Goal: Task Accomplishment & Management: Use online tool/utility

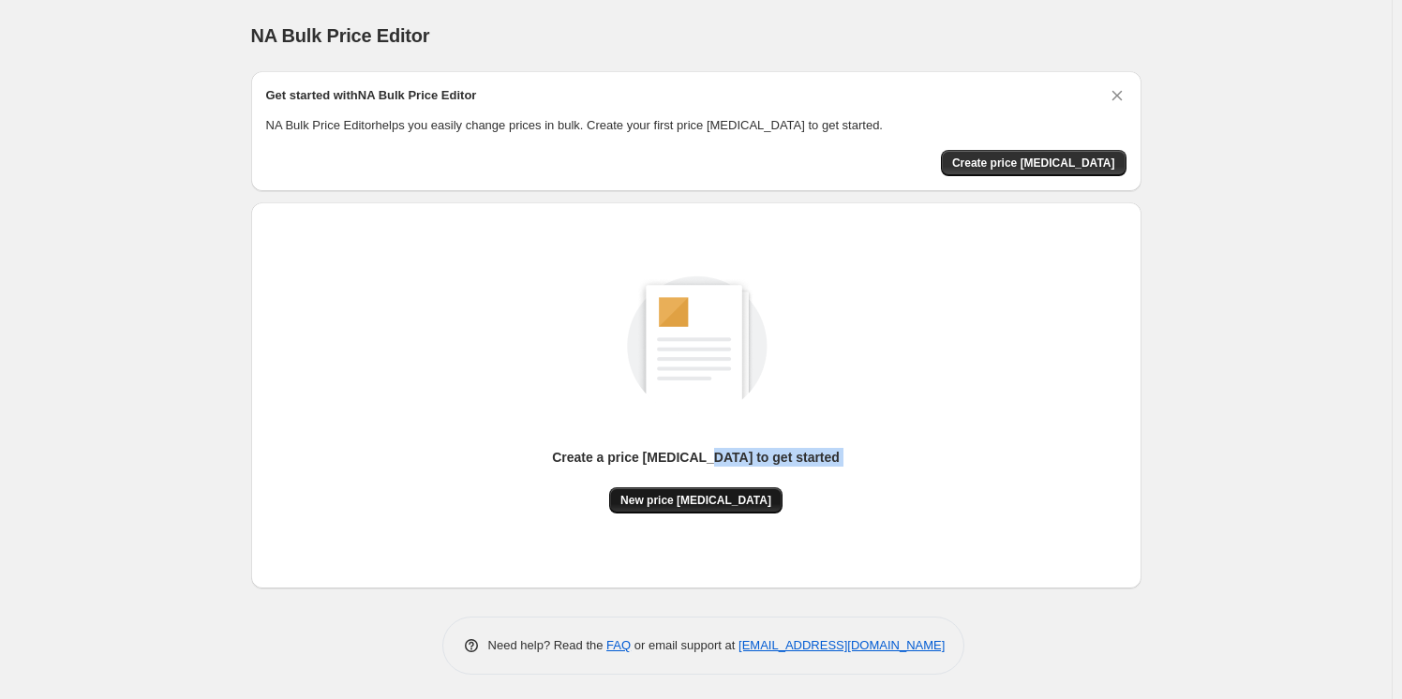
click at [728, 486] on div "Create a price change job to get started New price change job" at bounding box center [696, 481] width 288 height 66
click at [833, 485] on div "Create a price change job to get started New price change job" at bounding box center [696, 374] width 860 height 277
click at [731, 504] on span "New price change job" at bounding box center [695, 500] width 151 height 15
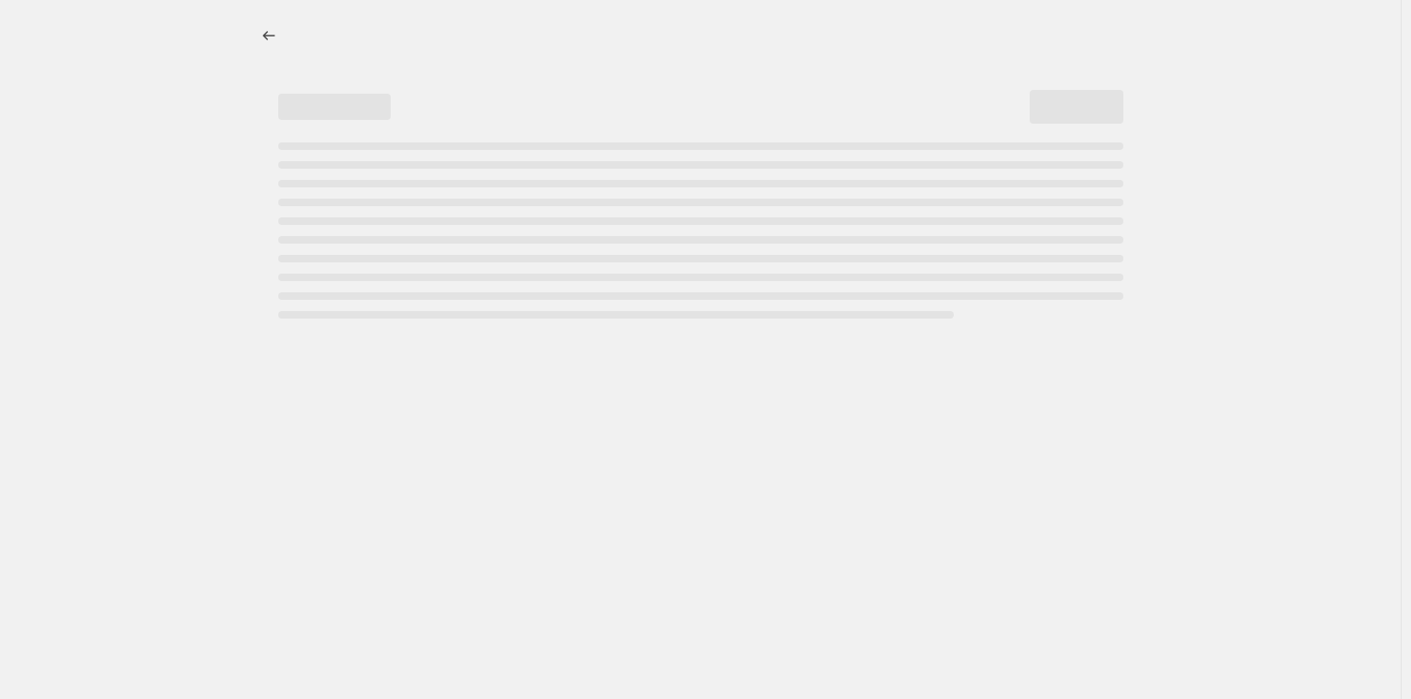
select select "percentage"
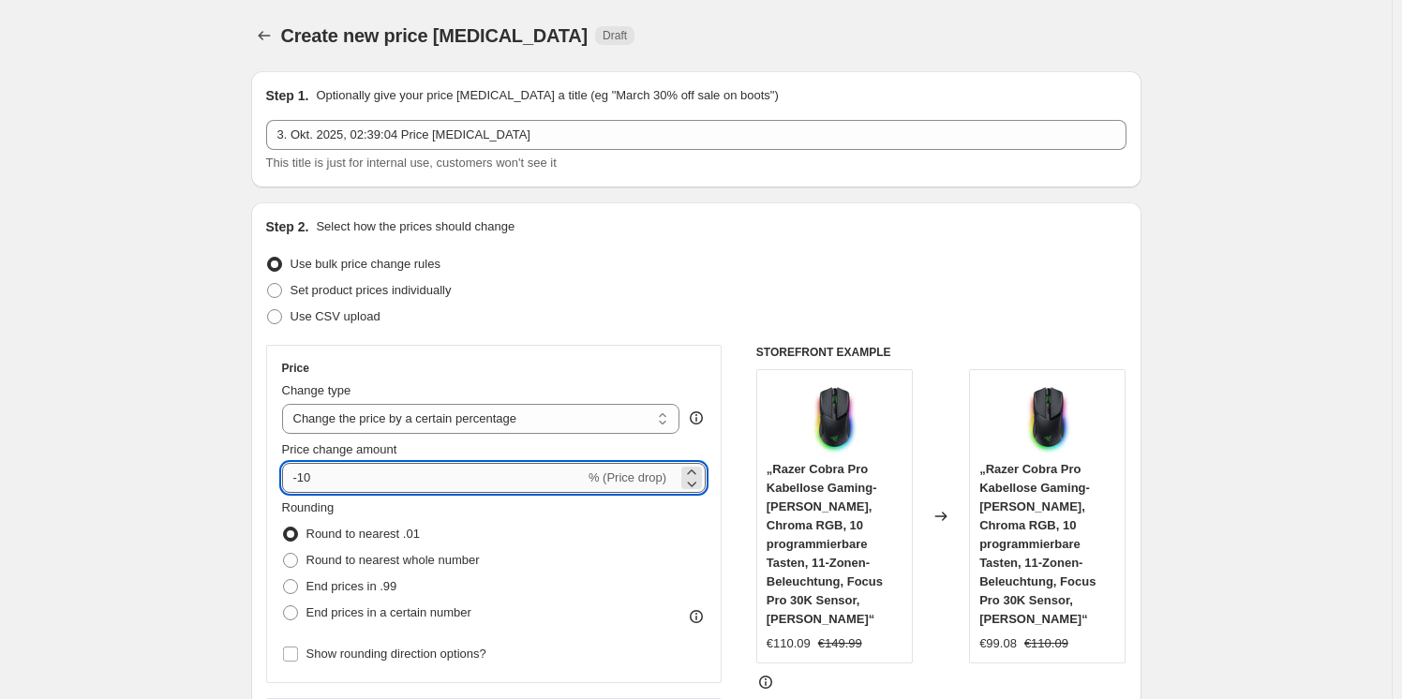
click at [444, 484] on input "-10" at bounding box center [433, 478] width 303 height 30
type input "-1"
type input "-30"
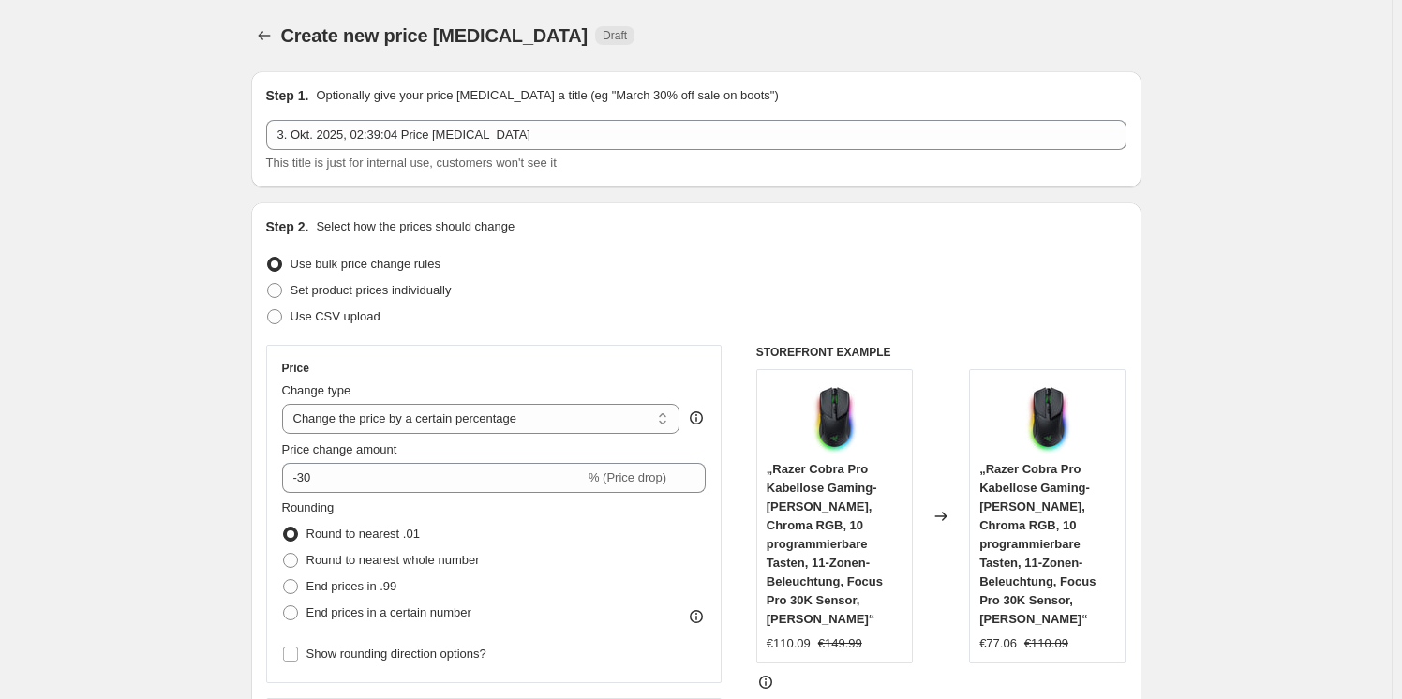
click at [627, 277] on div "Set product prices individually" at bounding box center [696, 290] width 860 height 26
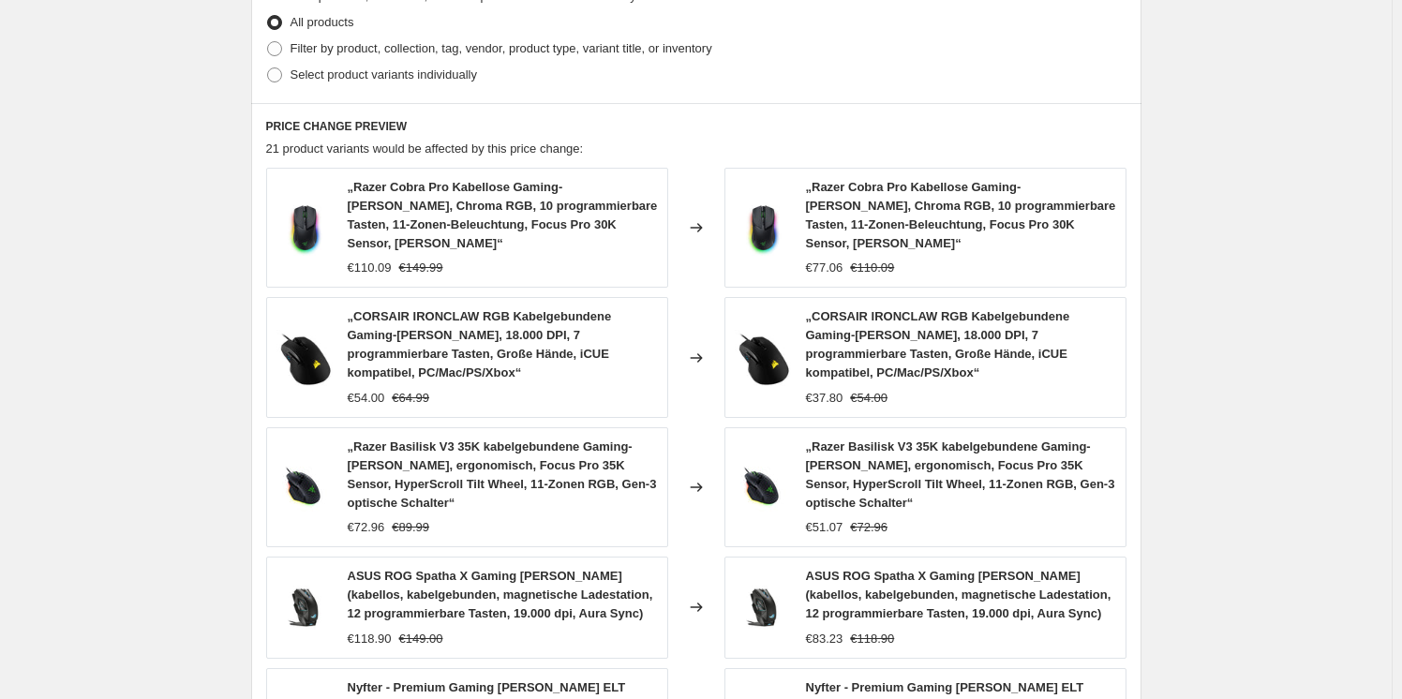
scroll to position [1315, 0]
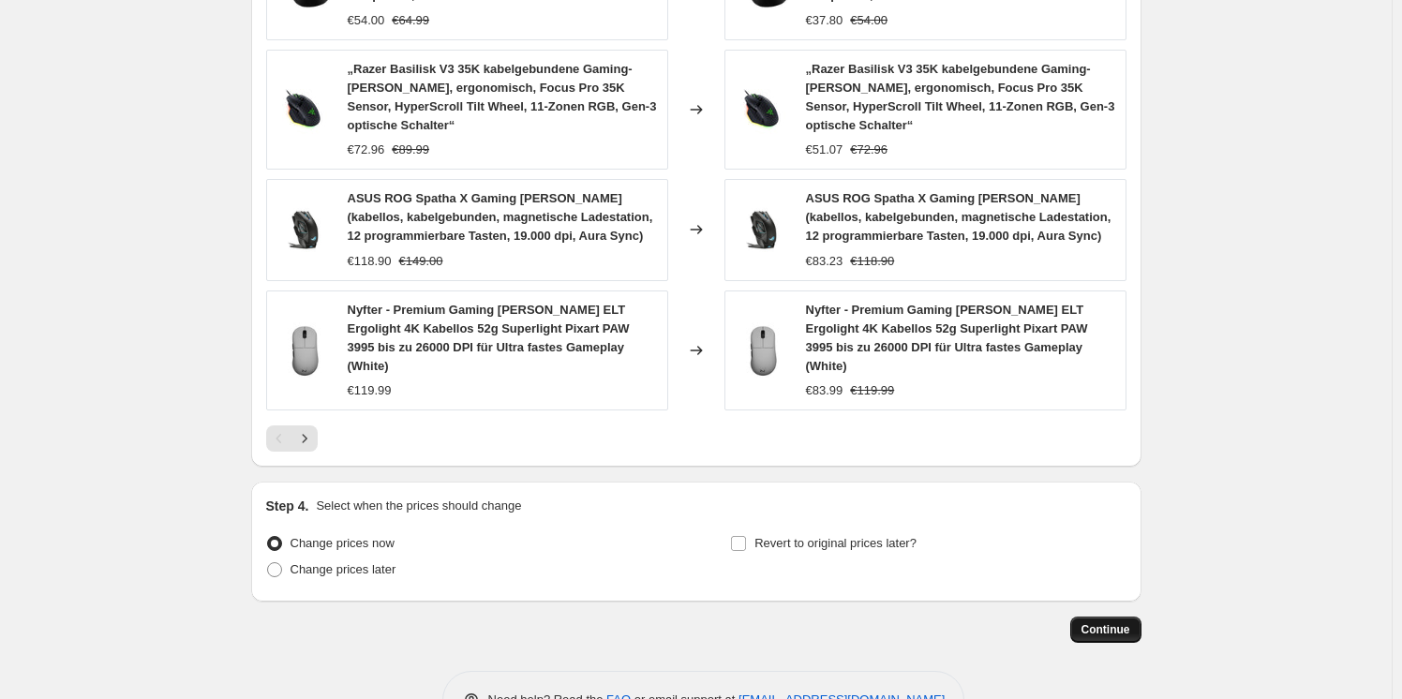
click at [1096, 622] on span "Continue" at bounding box center [1105, 629] width 49 height 15
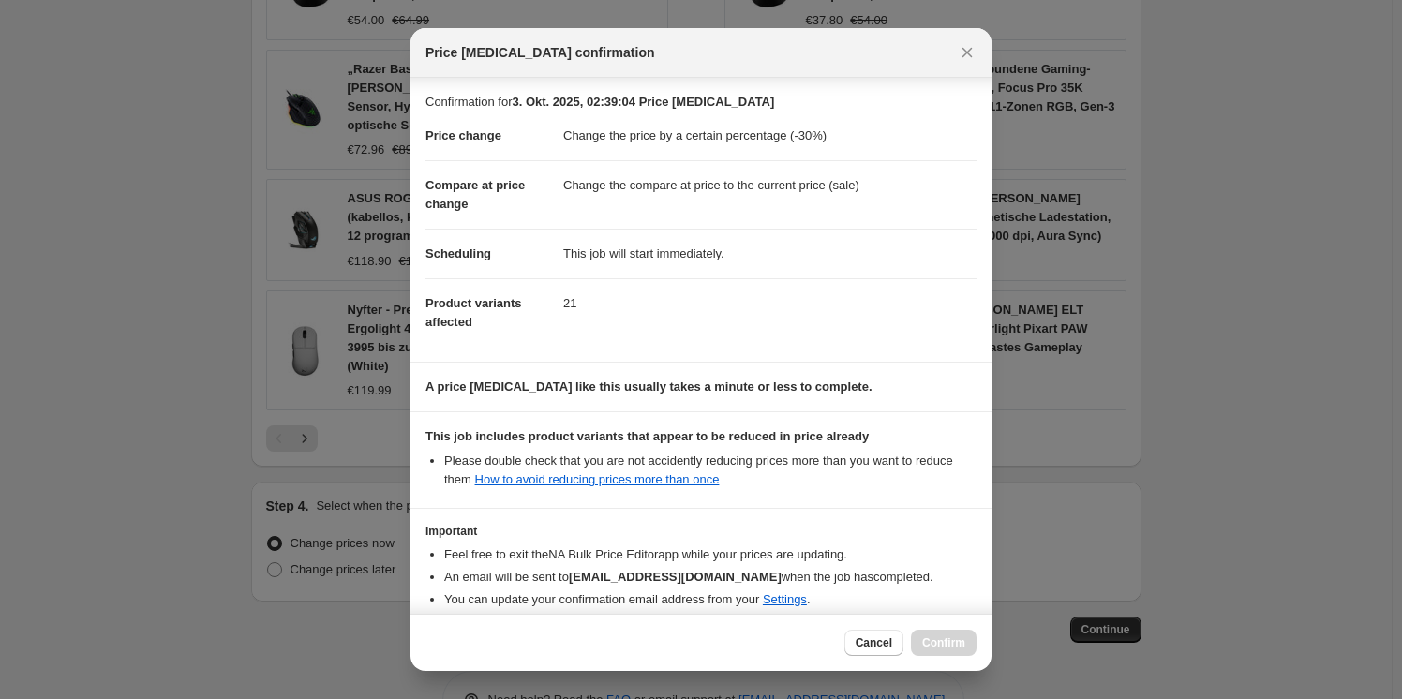
scroll to position [88, 0]
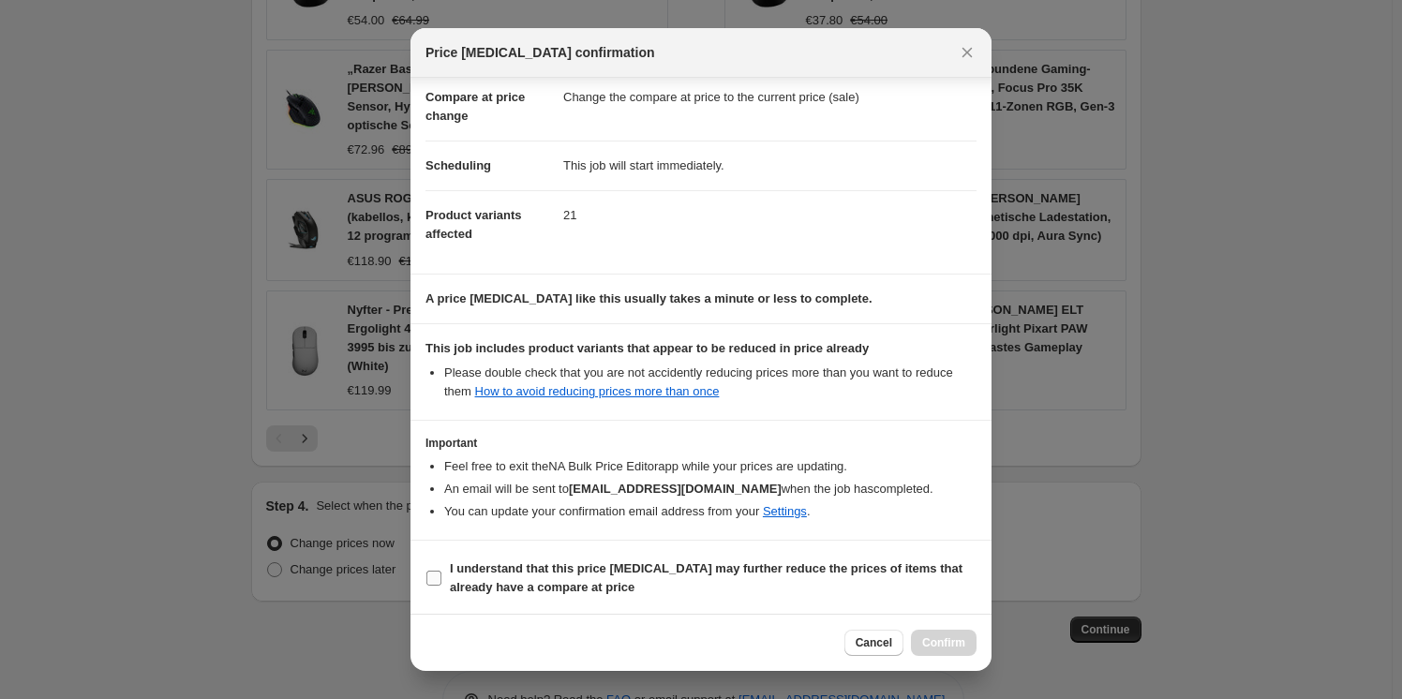
click at [452, 574] on b "I understand that this price change job may further reduce the prices of items …" at bounding box center [706, 577] width 513 height 33
click at [441, 574] on input "I understand that this price change job may further reduce the prices of items …" at bounding box center [433, 578] width 15 height 15
checkbox input "true"
click at [573, 217] on dd "21" at bounding box center [769, 215] width 413 height 50
click at [933, 638] on span "Confirm" at bounding box center [943, 642] width 43 height 15
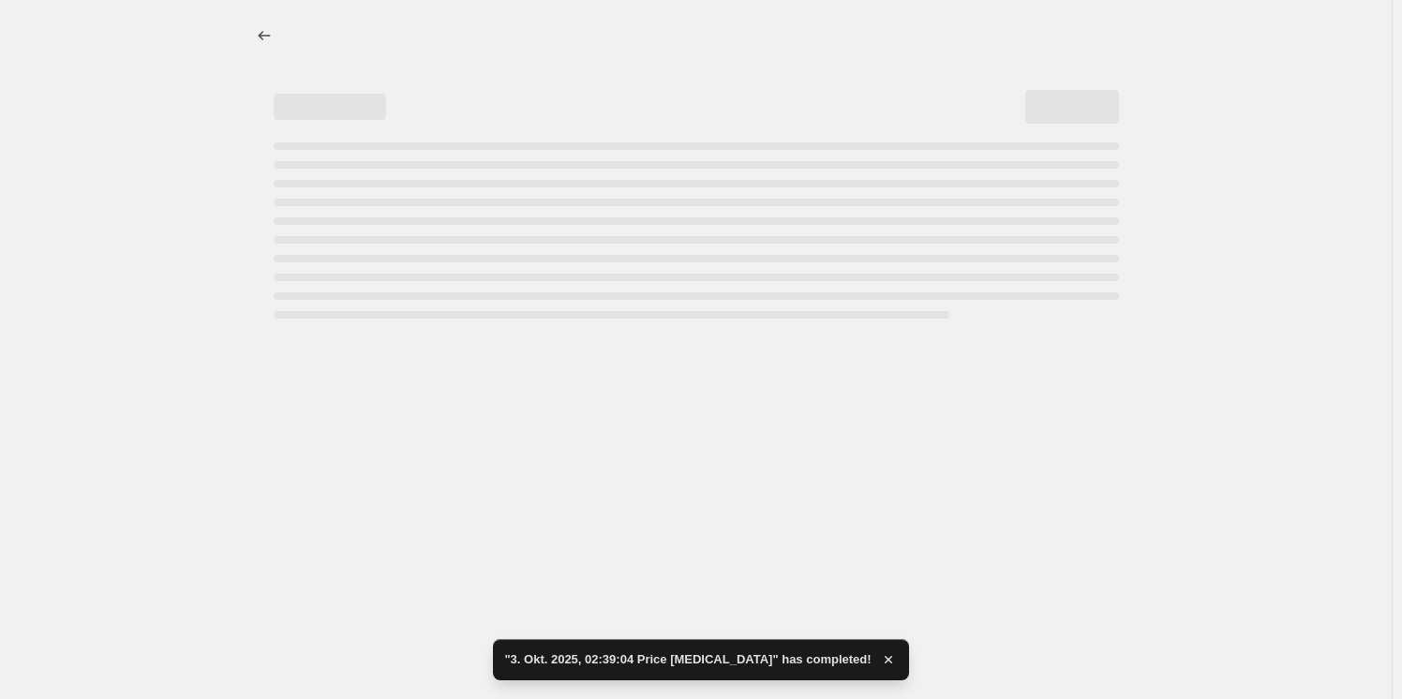
select select "percentage"
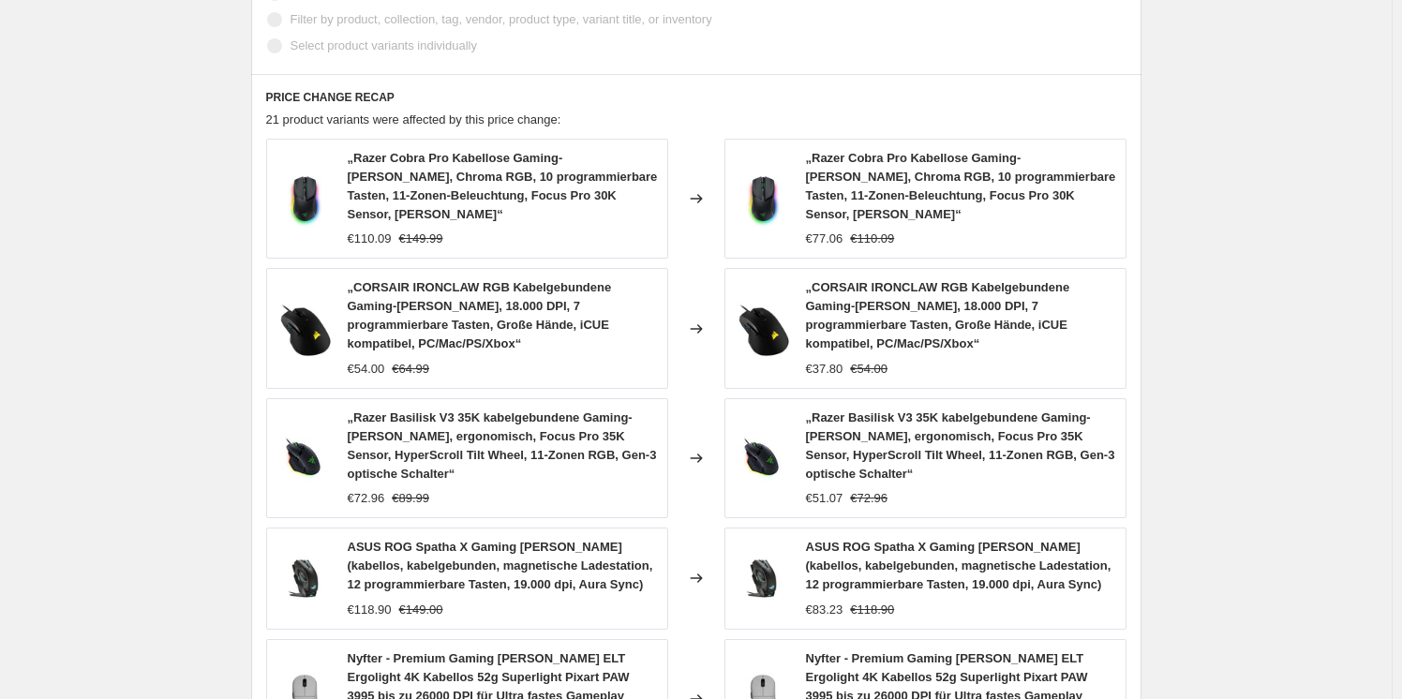
scroll to position [1453, 0]
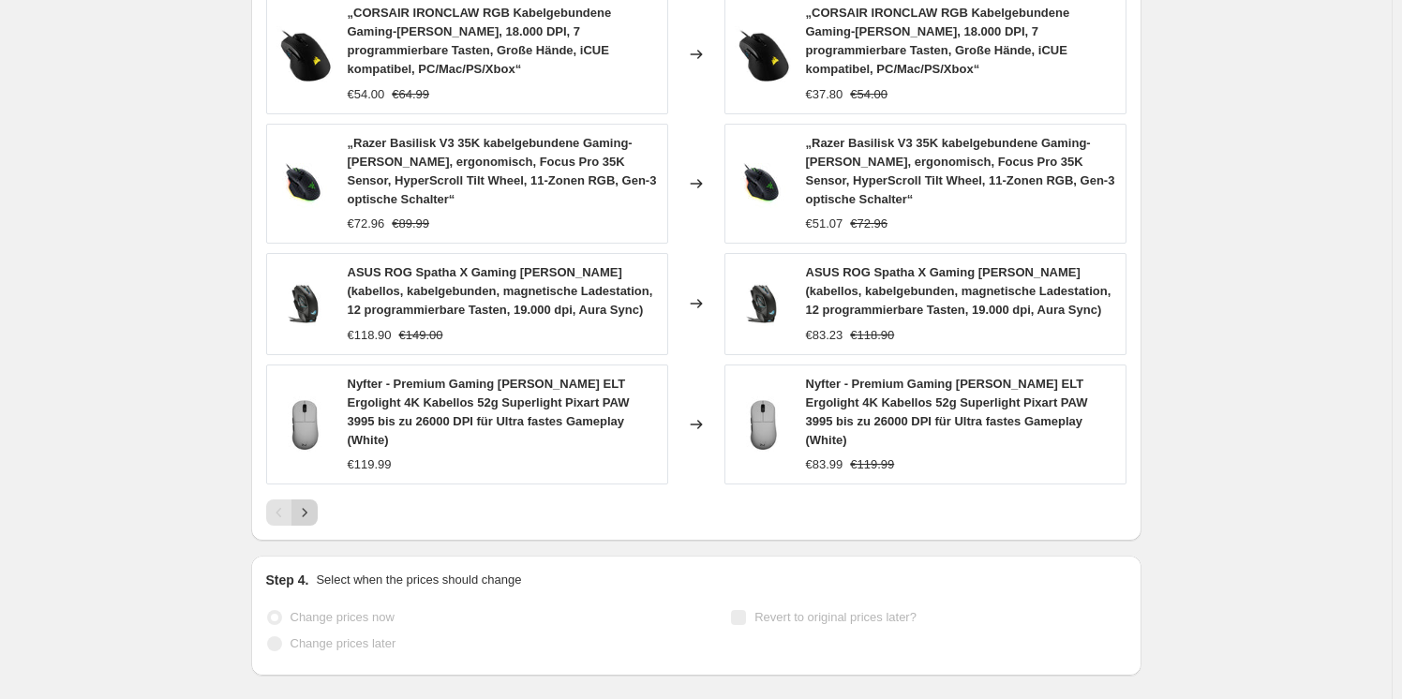
click at [302, 503] on icon "Next" at bounding box center [304, 512] width 19 height 19
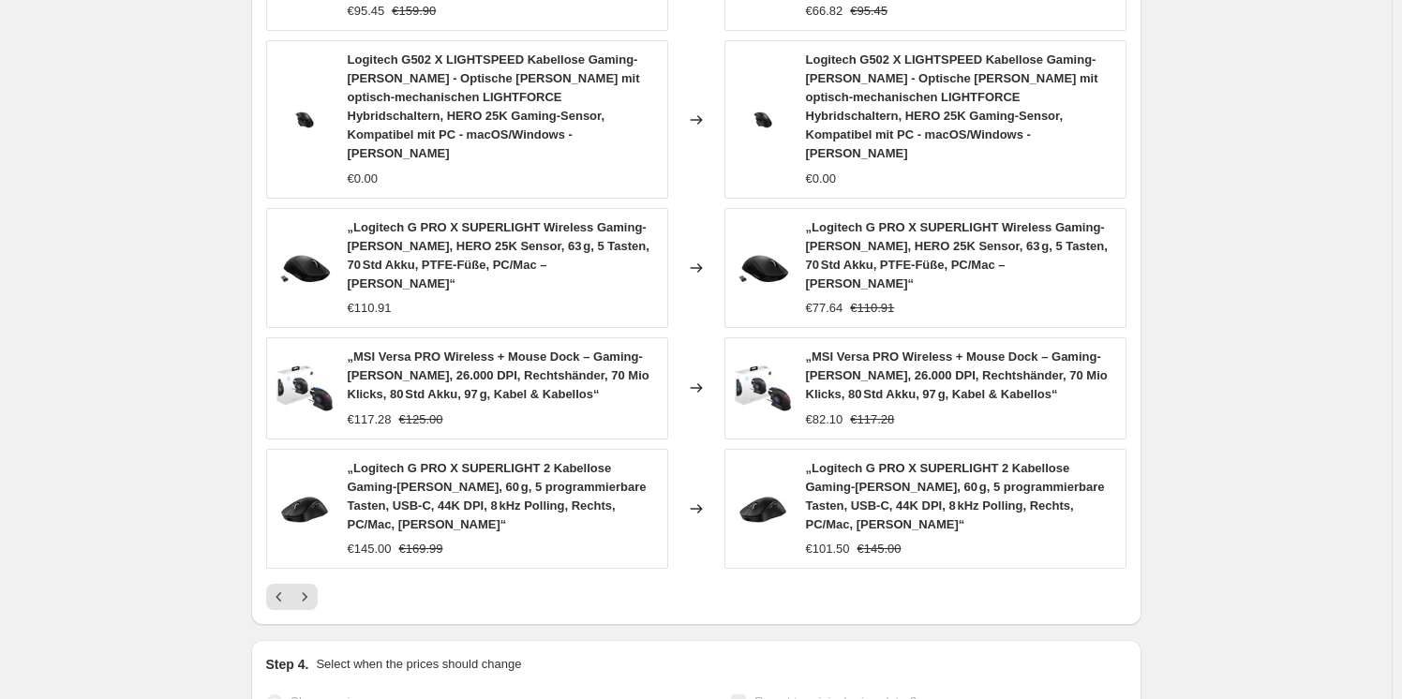
scroll to position [0, 0]
